Goal: Book appointment/travel/reservation

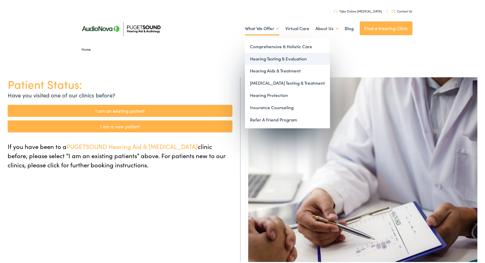
click at [276, 59] on link "Hearing Testing & Evaluation" at bounding box center [287, 58] width 85 height 12
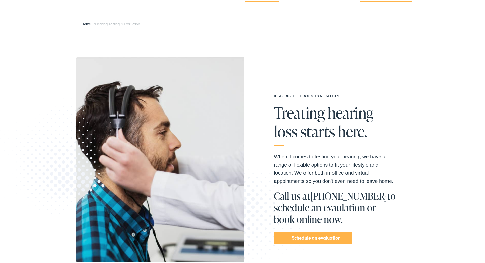
scroll to position [32, 0]
